Goal: Information Seeking & Learning: Learn about a topic

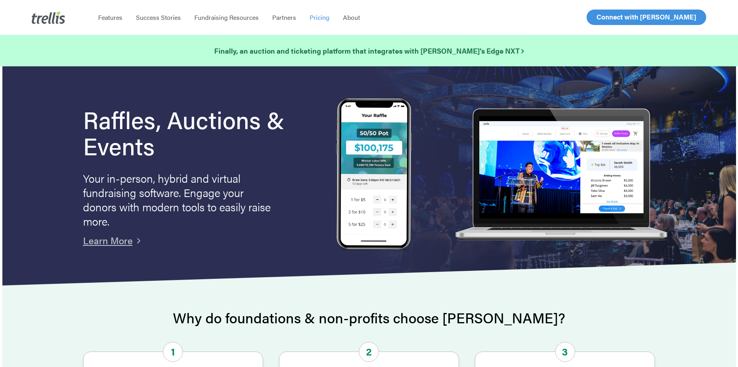
click at [318, 18] on span "Pricing" at bounding box center [320, 17] width 20 height 9
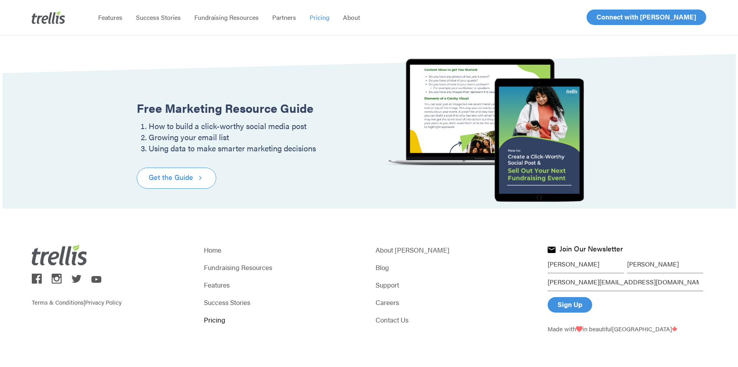
scroll to position [966, 0]
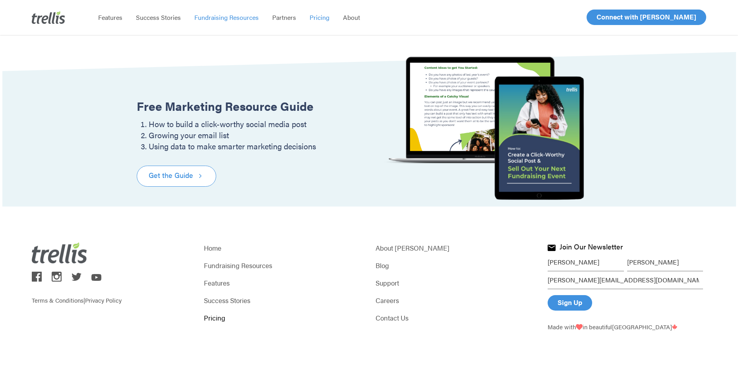
click at [217, 15] on span "Fundraising Resources" at bounding box center [226, 17] width 64 height 9
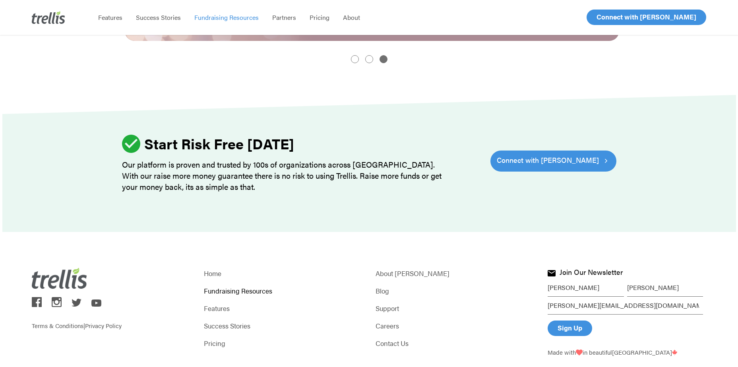
scroll to position [1034, 0]
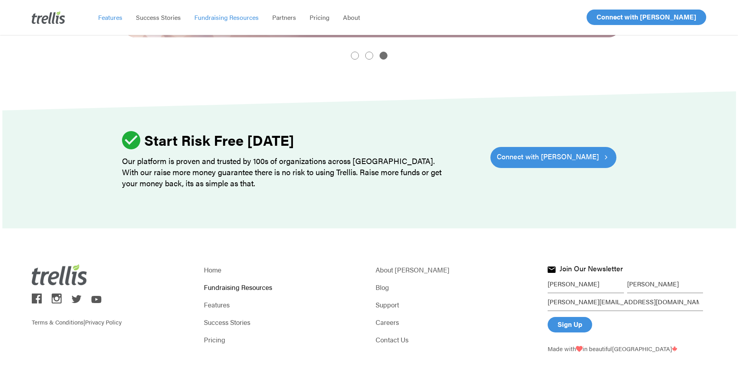
click at [110, 18] on span "Features" at bounding box center [110, 17] width 24 height 9
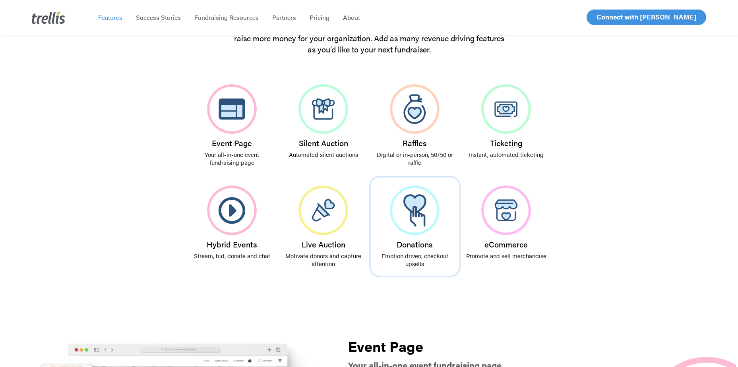
scroll to position [159, 0]
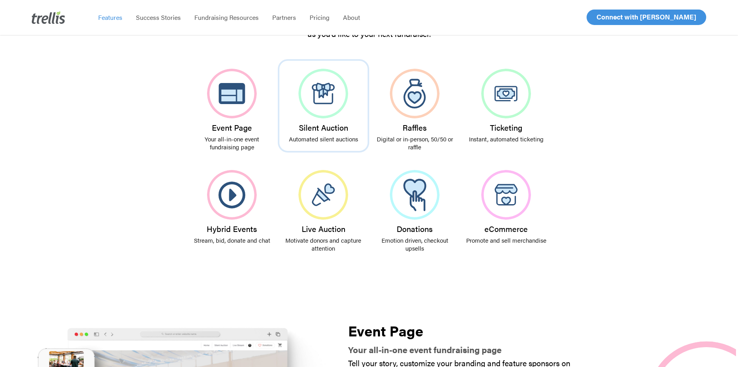
click at [322, 96] on img at bounding box center [324, 94] width 50 height 50
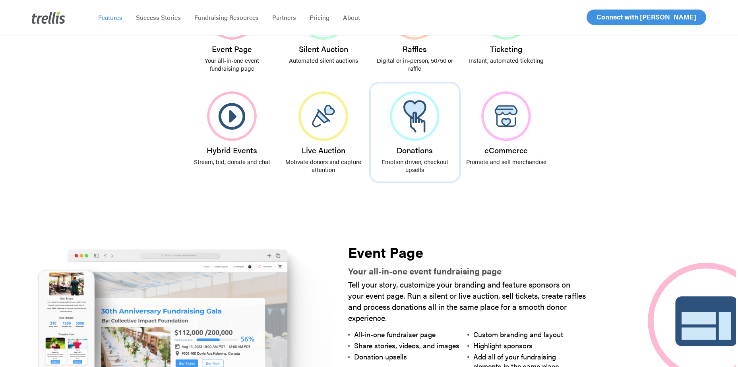
scroll to position [150, 0]
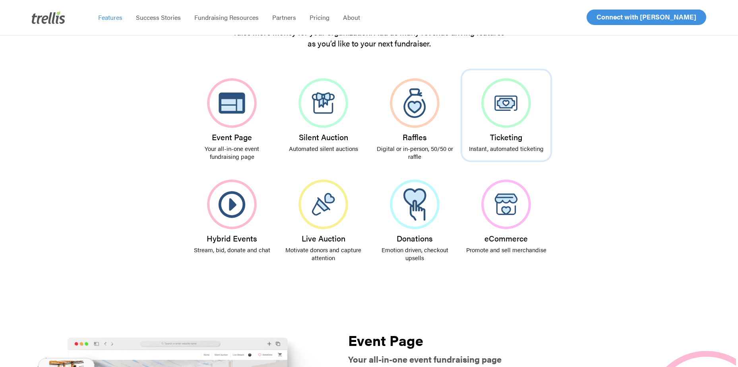
click at [495, 107] on img at bounding box center [507, 103] width 50 height 50
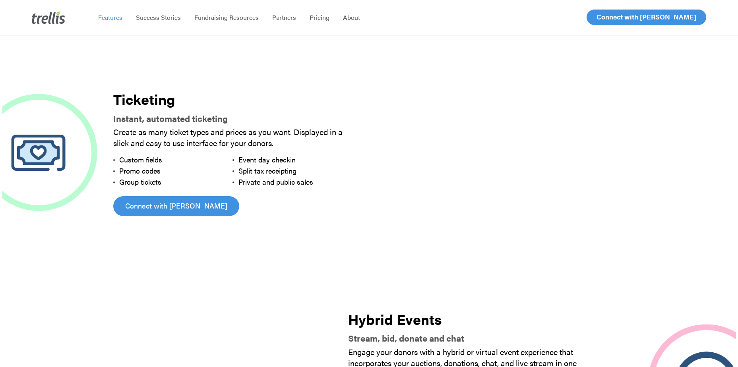
scroll to position [1160, 0]
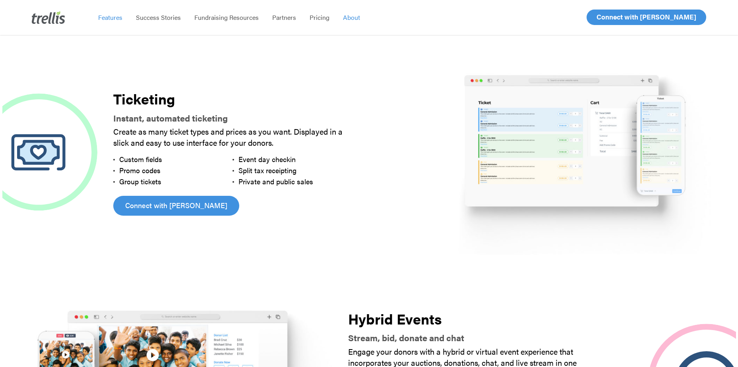
click at [346, 19] on span "About" at bounding box center [351, 17] width 17 height 9
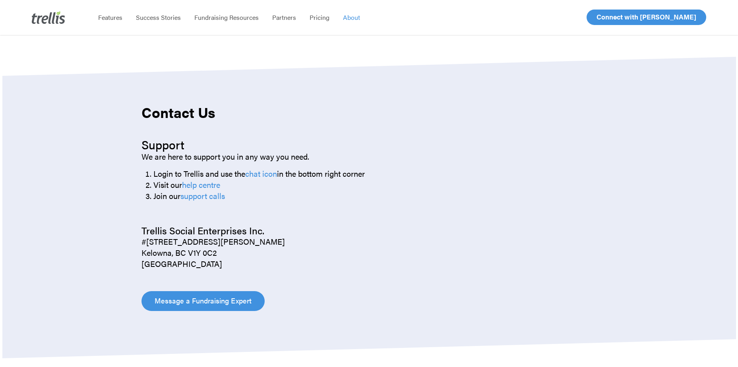
scroll to position [835, 0]
